Goal: Task Accomplishment & Management: Manage account settings

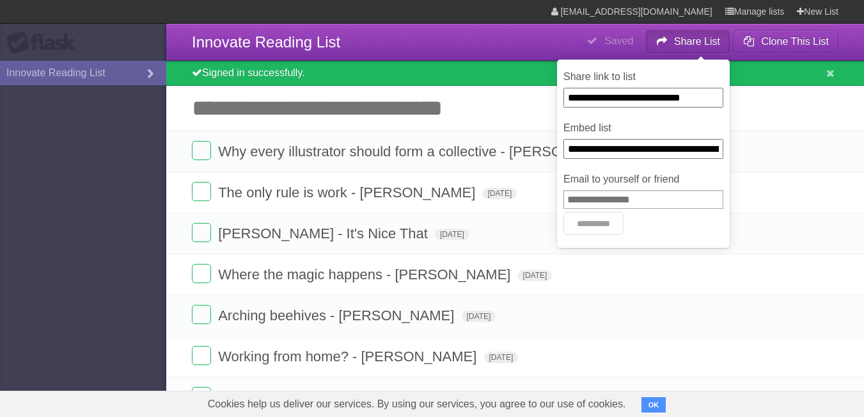
click at [620, 101] on input "**********" at bounding box center [644, 98] width 160 height 20
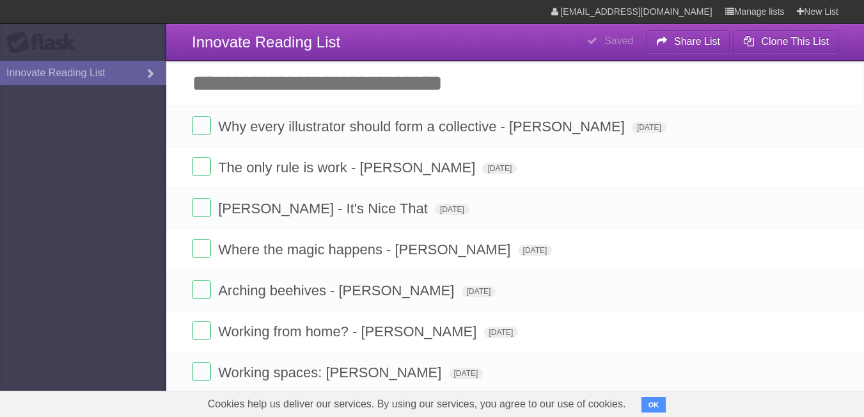
click at [864, 79] on html "**********" at bounding box center [432, 279] width 864 height 559
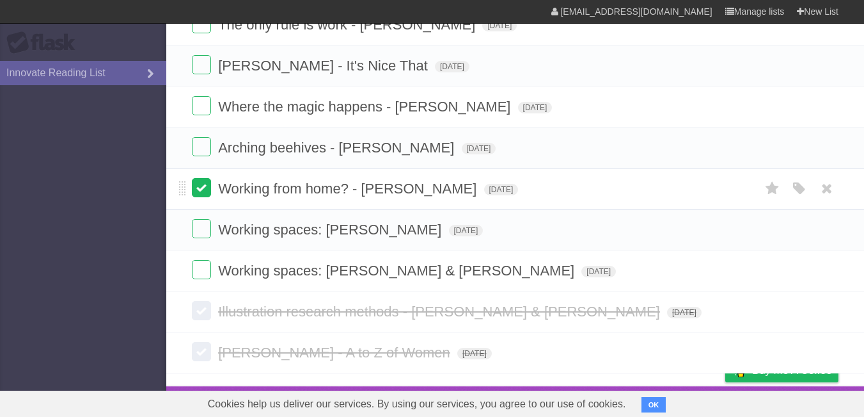
click at [200, 194] on label at bounding box center [201, 187] width 19 height 19
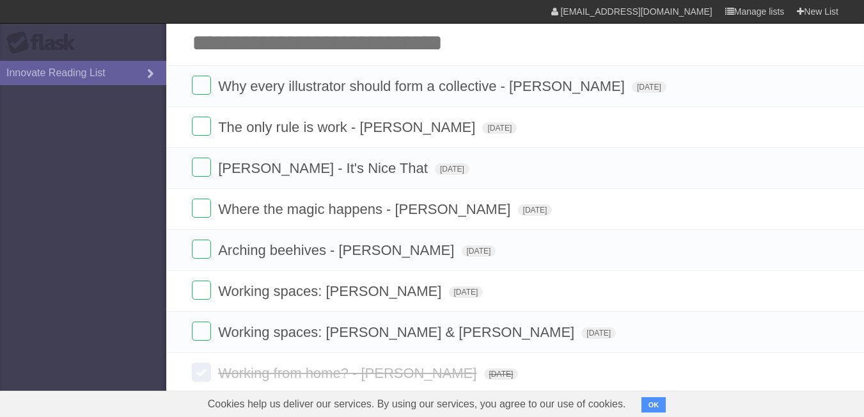
scroll to position [44, 0]
